Goal: Find specific page/section: Find specific page/section

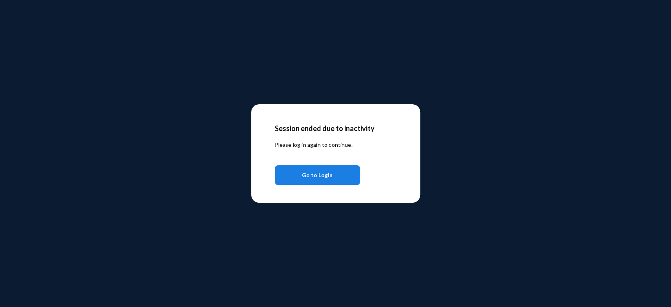
click at [344, 178] on button "Go to Login" at bounding box center [317, 175] width 85 height 20
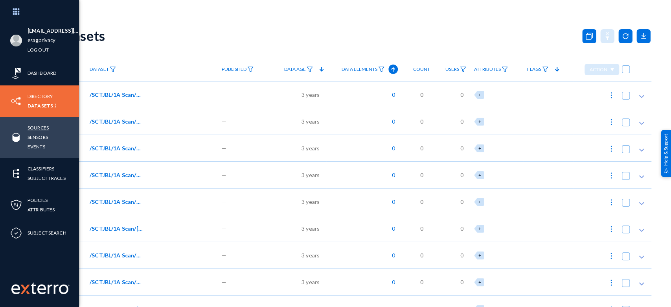
click at [42, 130] on link "Sources" at bounding box center [38, 127] width 21 height 9
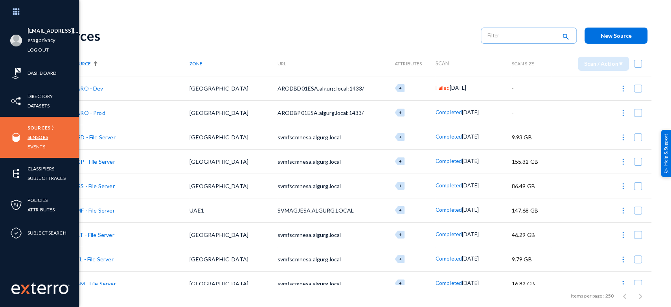
click at [41, 137] on link "Sensors" at bounding box center [38, 137] width 20 height 9
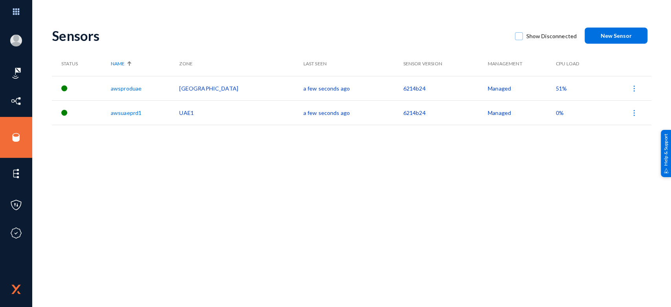
click at [556, 90] on span "51%" at bounding box center [561, 88] width 11 height 7
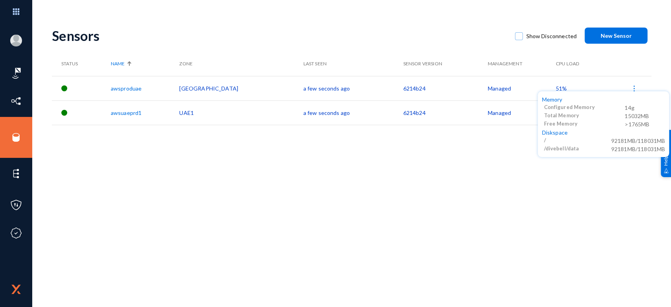
click at [431, 204] on div at bounding box center [335, 153] width 671 height 307
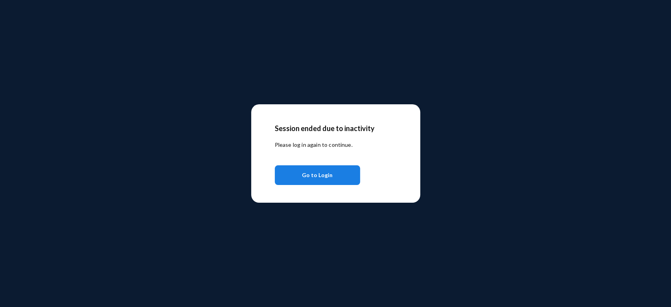
click at [315, 177] on span "Go to Login" at bounding box center [317, 175] width 31 height 14
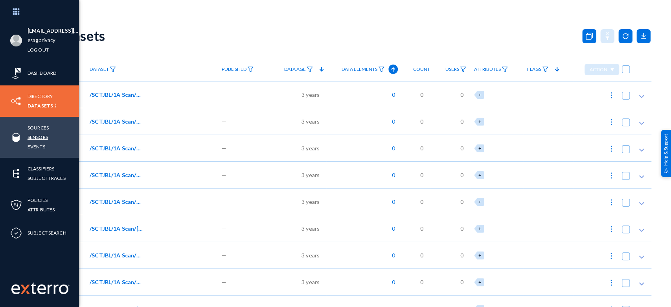
click at [43, 138] on link "Sensors" at bounding box center [38, 137] width 20 height 9
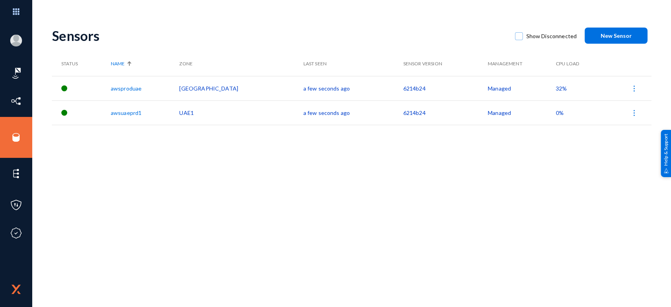
click at [556, 87] on span "32%" at bounding box center [561, 88] width 11 height 7
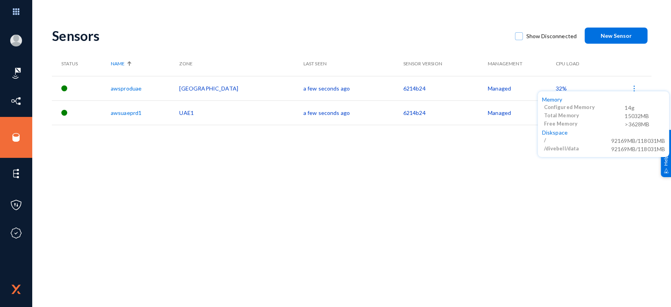
click at [397, 166] on div at bounding box center [335, 153] width 671 height 307
